Goal: Transaction & Acquisition: Purchase product/service

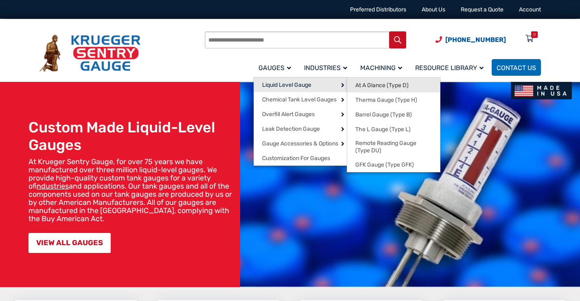
click at [362, 85] on span "At A Glance (Type D)" at bounding box center [381, 85] width 53 height 7
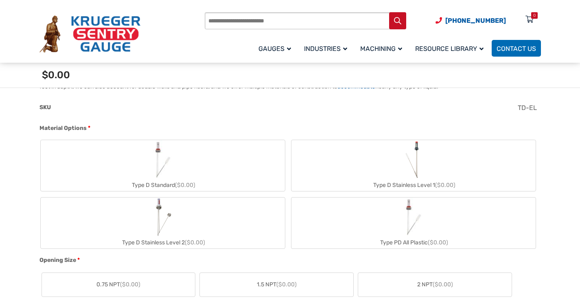
scroll to position [285, 0]
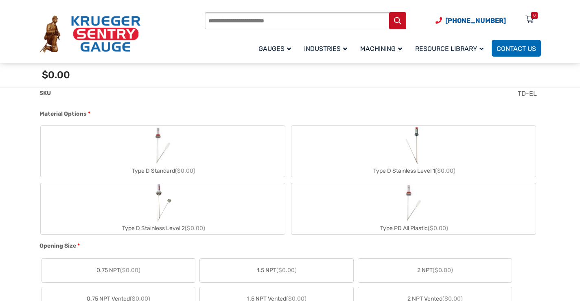
click at [162, 209] on img "Type D Stainless Level 2" at bounding box center [162, 202] width 19 height 39
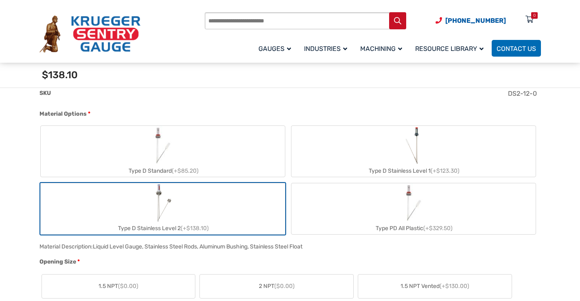
click at [162, 209] on img "Type D Stainless Level 2" at bounding box center [162, 202] width 19 height 39
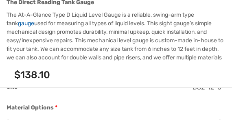
scroll to position [301, 0]
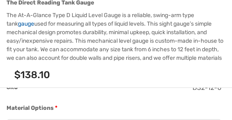
drag, startPoint x: 112, startPoint y: 70, endPoint x: 140, endPoint y: 74, distance: 28.4
click at [140, 74] on div "Product total $0.00 Options total $138.10 Grand total $138.10" at bounding box center [116, 75] width 232 height 25
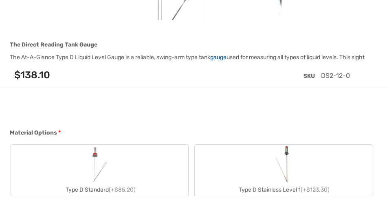
scroll to position [244, 0]
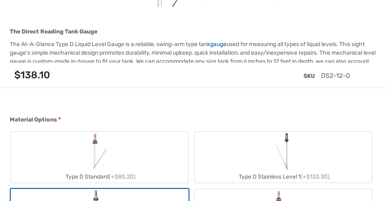
click at [95, 171] on div "Type D Standard (+$85.20)" at bounding box center [99, 177] width 177 height 12
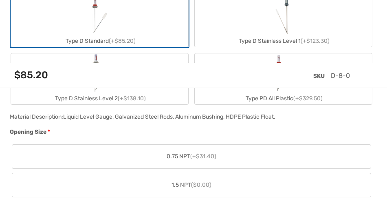
scroll to position [407, 0]
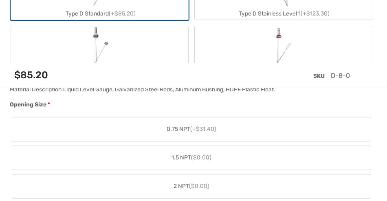
drag, startPoint x: 13, startPoint y: 112, endPoint x: 0, endPoint y: 112, distance: 13.0
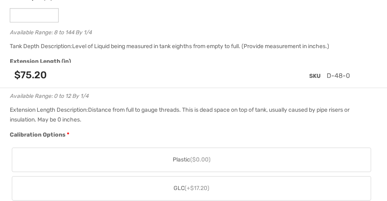
scroll to position [678, 0]
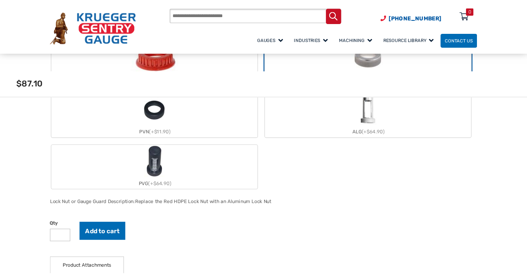
scroll to position [750, 0]
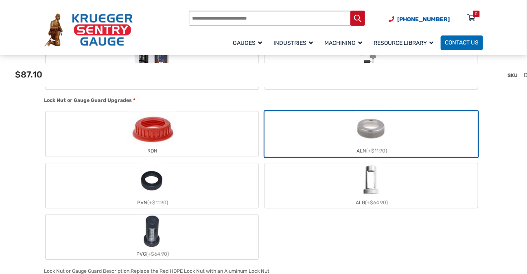
drag, startPoint x: 379, startPoint y: 2, endPoint x: 294, endPoint y: 236, distance: 249.4
click at [294, 236] on div "RDN ALN (+$11.90) PVN (+$11.90) ALG (+$64.90) PVG (+$64.90)" at bounding box center [261, 185] width 435 height 150
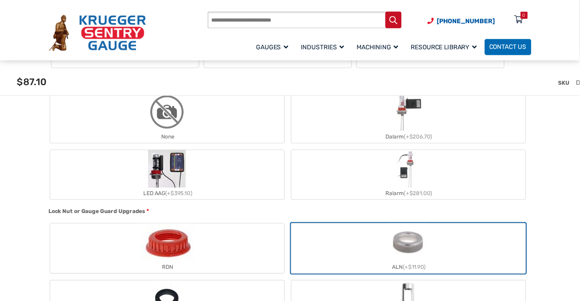
scroll to position [708, 0]
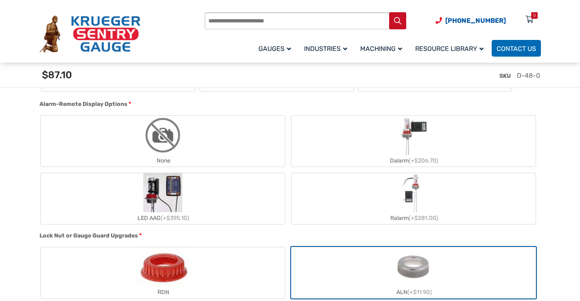
drag, startPoint x: 521, startPoint y: 1, endPoint x: 321, endPoint y: 107, distance: 226.6
click at [321, 107] on div "Alarm-Remote Display Options *" at bounding box center [287, 105] width 497 height 11
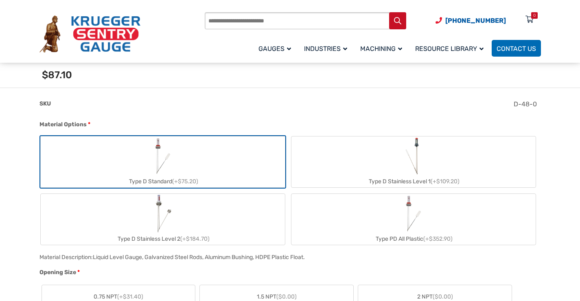
scroll to position [260, 0]
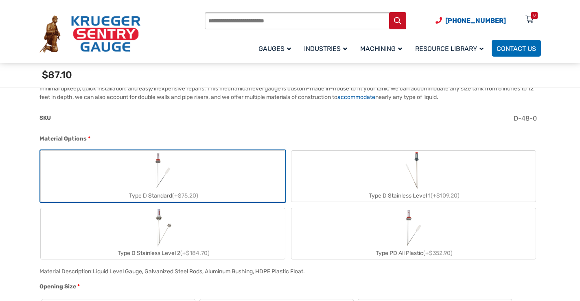
click at [169, 235] on img "Type D Stainless Level 2" at bounding box center [162, 227] width 19 height 39
type input "**"
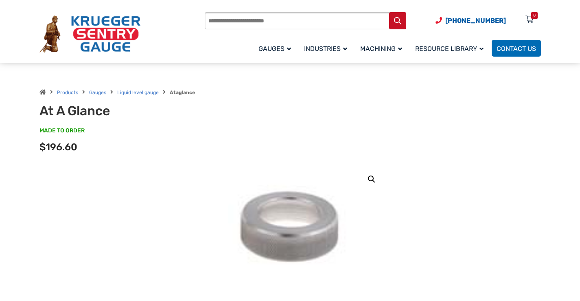
scroll to position [0, 0]
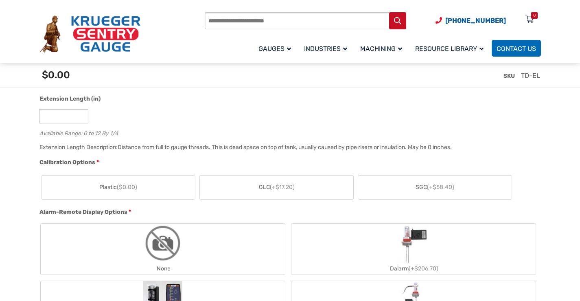
scroll to position [570, 0]
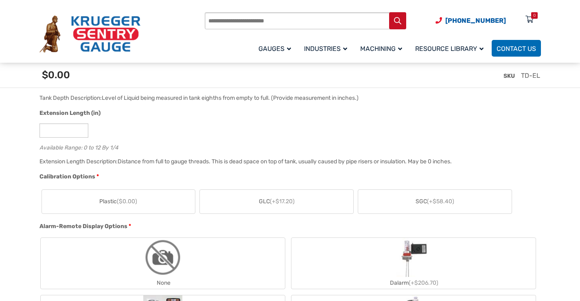
click at [416, 202] on span "SGC (+$58.40)" at bounding box center [435, 201] width 39 height 9
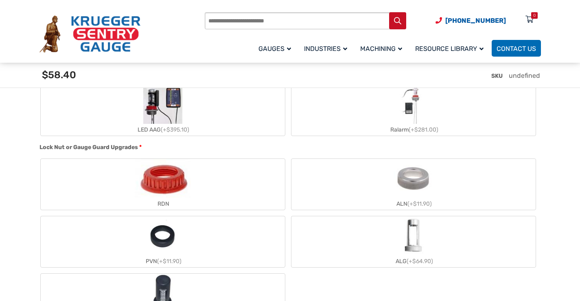
scroll to position [814, 0]
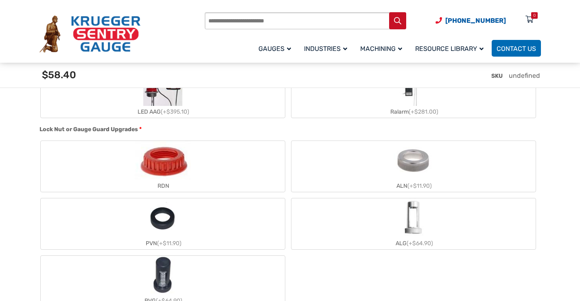
click at [423, 175] on img "ALN" at bounding box center [413, 160] width 39 height 39
